Goal: Find specific page/section: Find specific page/section

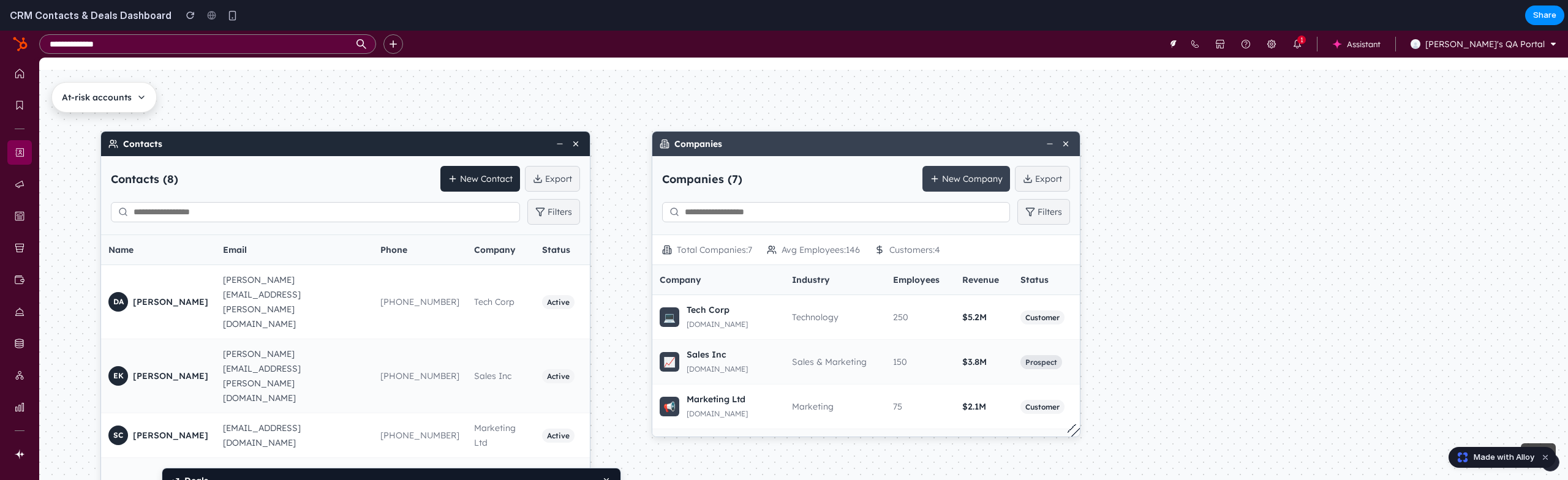
click at [128, 101] on span "At-risk accounts" at bounding box center [97, 97] width 70 height 15
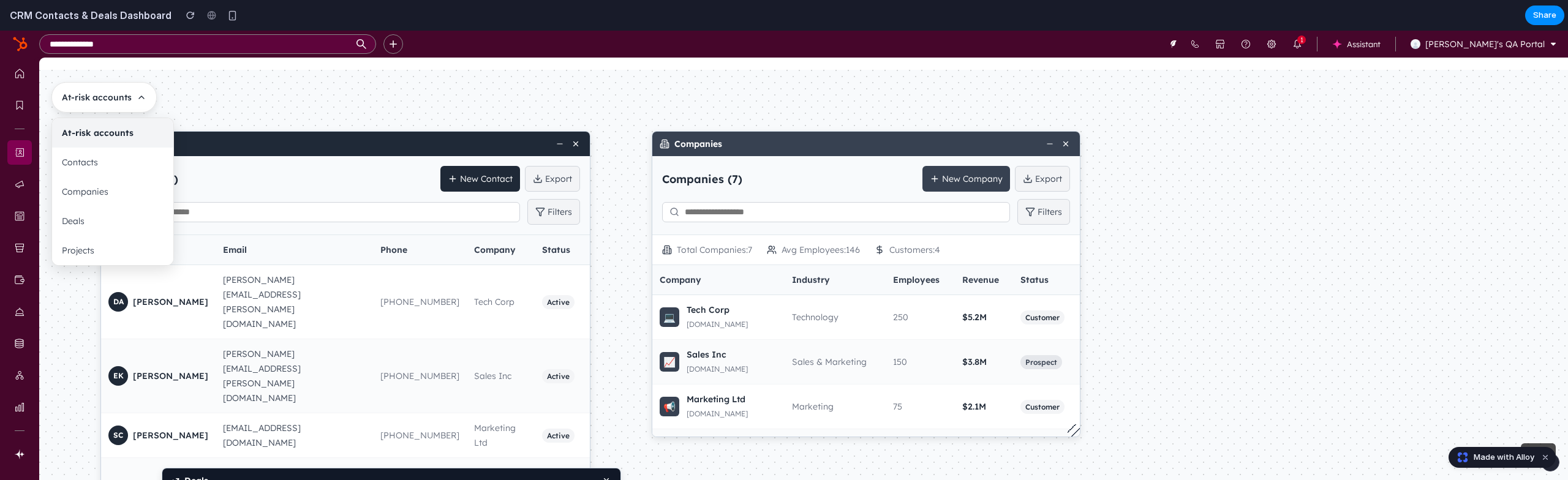
click at [127, 100] on div at bounding box center [784, 255] width 1568 height 450
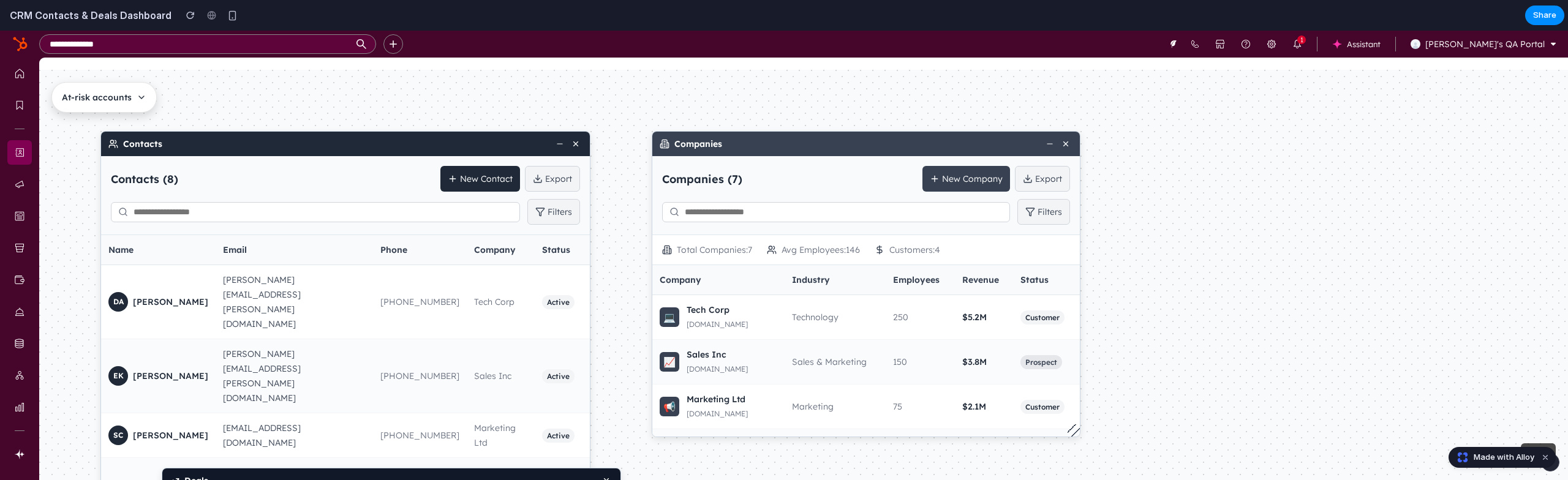
click at [126, 100] on span "At-risk accounts" at bounding box center [97, 97] width 70 height 15
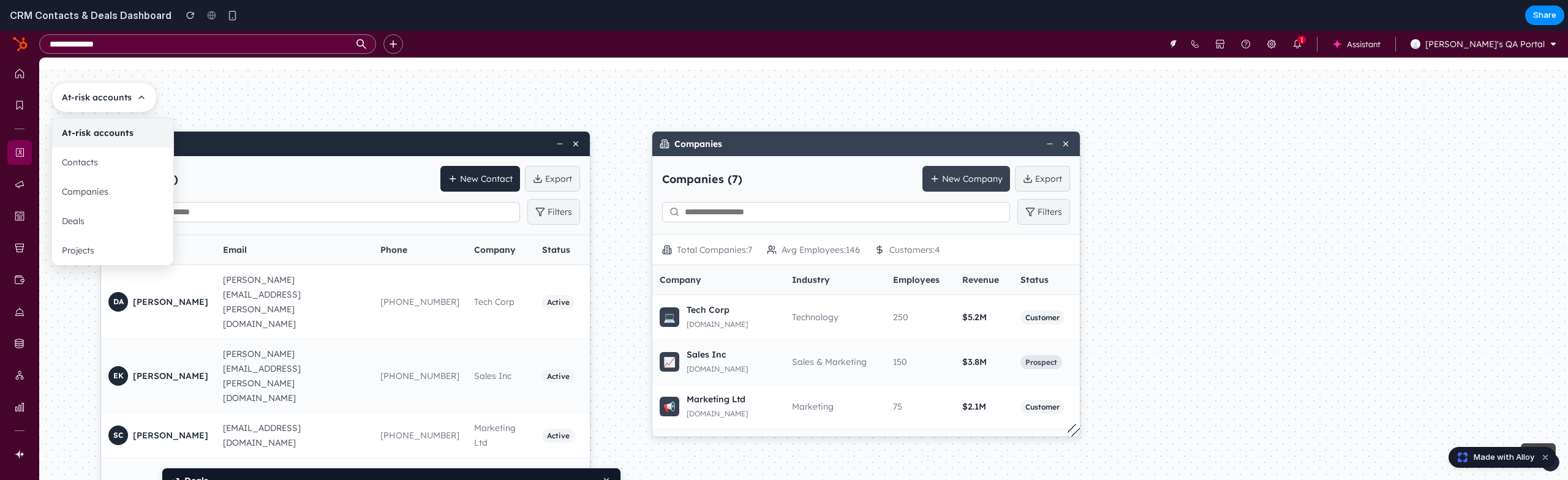
click at [126, 100] on div at bounding box center [784, 255] width 1568 height 450
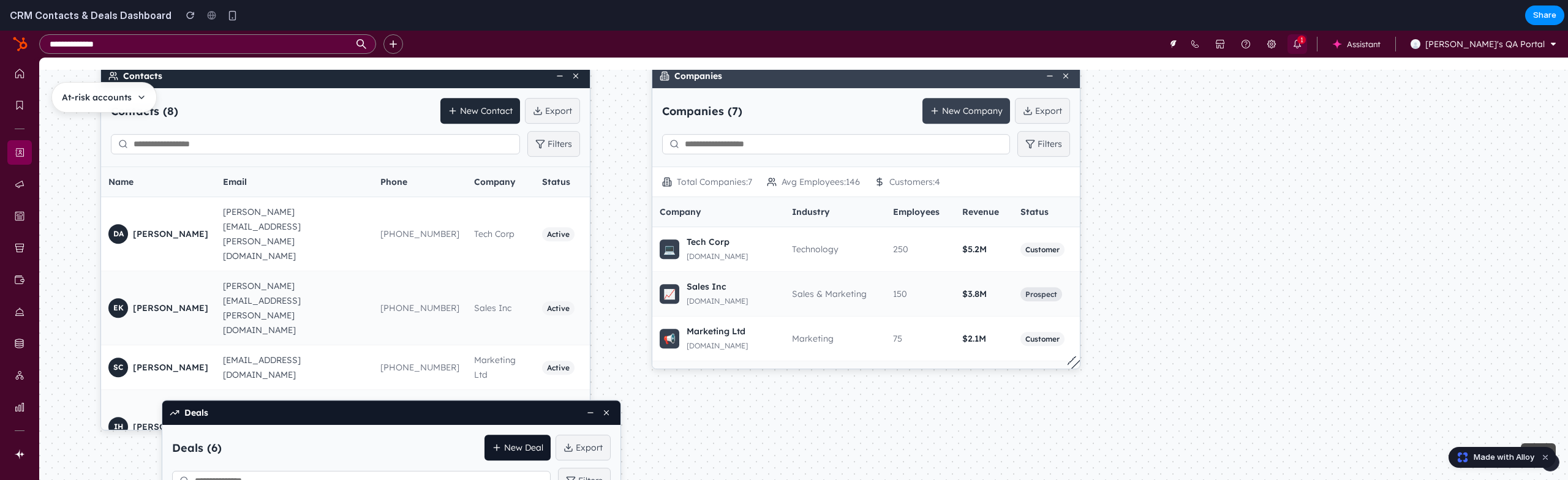
click at [1302, 43] on icon at bounding box center [1297, 44] width 10 height 10
click at [923, 145] on input "text" at bounding box center [836, 144] width 348 height 20
